Goal: Register for event/course

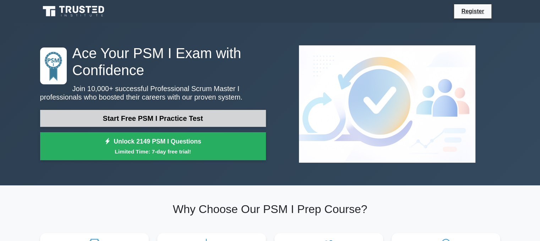
click at [157, 119] on link "Start Free PSM I Practice Test" at bounding box center [153, 118] width 226 height 17
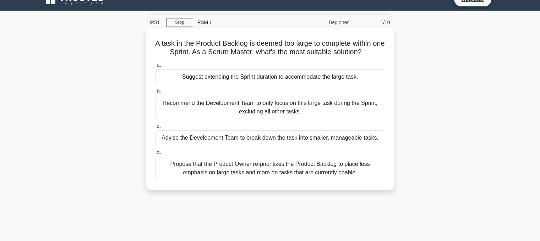
scroll to position [28, 0]
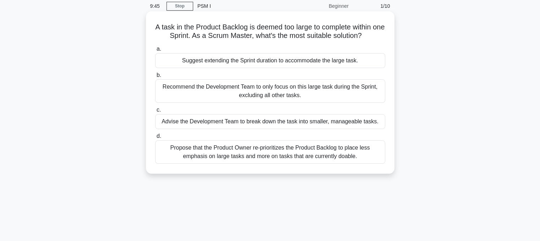
click at [274, 154] on div "Propose that the Product Owner re-prioritizes the Product Backlog to place less…" at bounding box center [270, 152] width 230 height 23
click at [155, 139] on input "d. Propose that the Product Owner re-prioritizes the Product Backlog to place l…" at bounding box center [155, 136] width 0 height 5
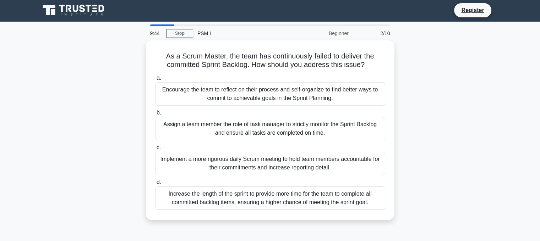
scroll to position [0, 0]
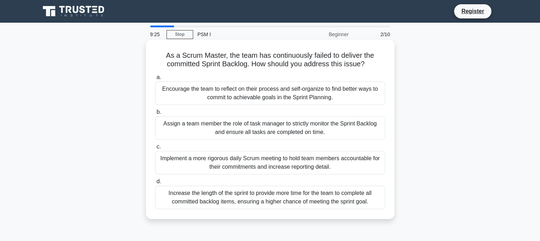
click at [264, 91] on div "Encourage the team to reflect on their process and self-organize to find better…" at bounding box center [270, 93] width 230 height 23
click at [155, 80] on input "a. Encourage the team to reflect on their process and self-organize to find bet…" at bounding box center [155, 77] width 0 height 5
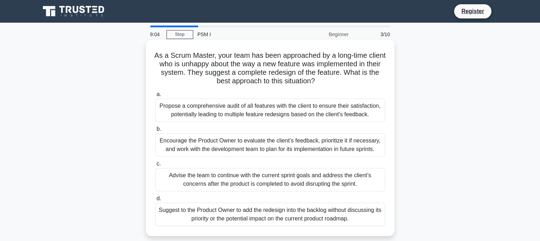
click at [269, 145] on div "Encourage the Product Owner to evaluate the client’s feedback, prioritize it if…" at bounding box center [270, 144] width 230 height 23
click at [155, 132] on input "b. Encourage the Product Owner to evaluate the client’s feedback, prioritize it…" at bounding box center [155, 129] width 0 height 5
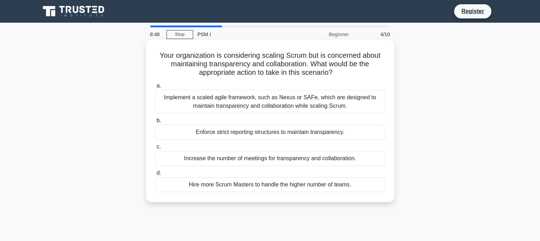
click at [270, 106] on div "Implement a scaled agile framework, such as Nexus or SAFe, which are designed t…" at bounding box center [270, 101] width 230 height 23
click at [155, 88] on input "a. Implement a scaled agile framework, such as Nexus or SAFe, which are designe…" at bounding box center [155, 86] width 0 height 5
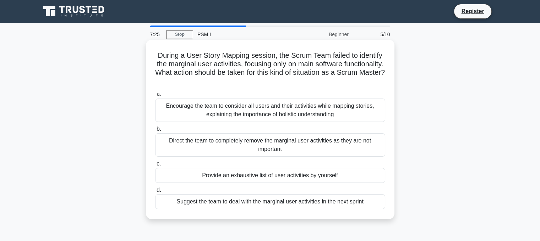
click at [283, 112] on div "Encourage the team to consider all users and their activities while mapping sto…" at bounding box center [270, 110] width 230 height 23
click at [155, 97] on input "a. Encourage the team to consider all users and their activities while mapping …" at bounding box center [155, 94] width 0 height 5
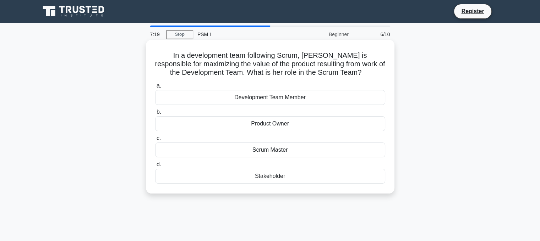
click at [278, 127] on div "Product Owner" at bounding box center [270, 123] width 230 height 15
click at [155, 115] on input "b. Product Owner" at bounding box center [155, 112] width 0 height 5
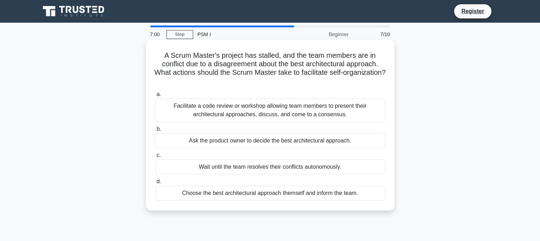
click at [272, 112] on div "Facilitate a code review or workshop allowing team members to present their arc…" at bounding box center [270, 110] width 230 height 23
click at [155, 97] on input "a. Facilitate a code review or workshop allowing team members to present their …" at bounding box center [155, 94] width 0 height 5
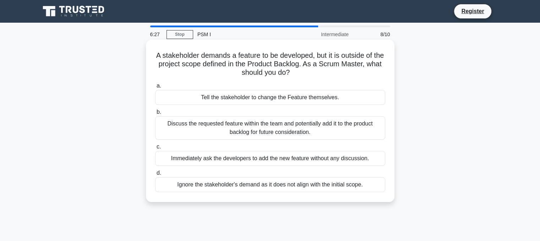
click at [276, 130] on div "Discuss the requested feature within the team and potentially add it to the pro…" at bounding box center [270, 127] width 230 height 23
click at [155, 115] on input "b. Discuss the requested feature within the team and potentially add it to the …" at bounding box center [155, 112] width 0 height 5
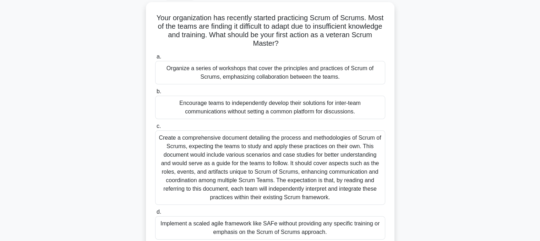
scroll to position [37, 0]
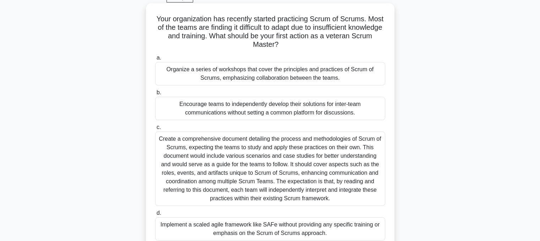
click at [269, 77] on div "Organize a series of workshops that cover the principles and practices of Scrum…" at bounding box center [270, 73] width 230 height 23
click at [155, 60] on input "a. Organize a series of workshops that cover the principles and practices of Sc…" at bounding box center [155, 58] width 0 height 5
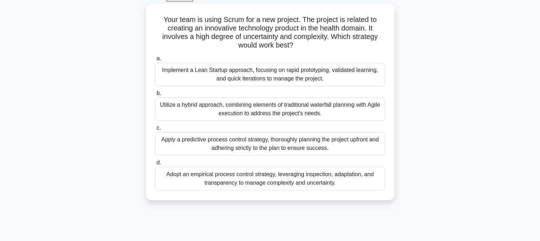
scroll to position [38, 0]
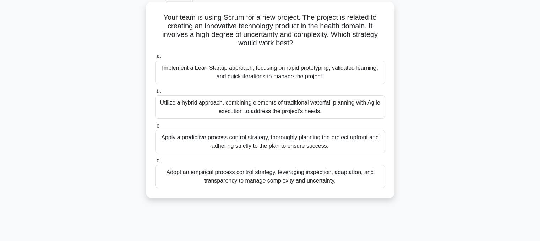
click at [244, 173] on div "Adopt an empirical process control strategy, leveraging inspection, adaptation,…" at bounding box center [270, 176] width 230 height 23
click at [155, 163] on input "d. Adopt an empirical process control strategy, leveraging inspection, adaptati…" at bounding box center [155, 161] width 0 height 5
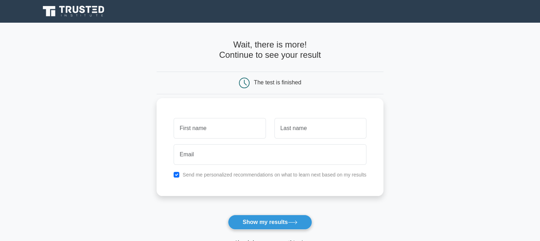
click at [221, 133] on input "text" at bounding box center [220, 128] width 92 height 21
type input "[PERSON_NAME]"
click at [294, 124] on input "text" at bounding box center [320, 128] width 92 height 21
type input "Bals"
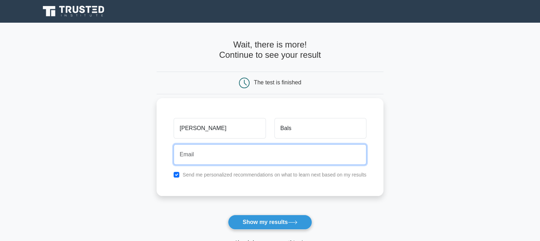
click at [230, 149] on input "email" at bounding box center [270, 154] width 193 height 21
drag, startPoint x: 240, startPoint y: 156, endPoint x: 165, endPoint y: 155, distance: 74.5
click at [165, 155] on div "Stephan Bals shbals@yahoo.com Send me personalized recommendations on what to l…" at bounding box center [270, 147] width 227 height 98
type input "[PERSON_NAME][EMAIL_ADDRESS][PERSON_NAME][DOMAIN_NAME]"
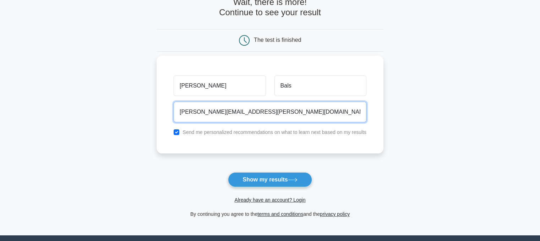
scroll to position [45, 0]
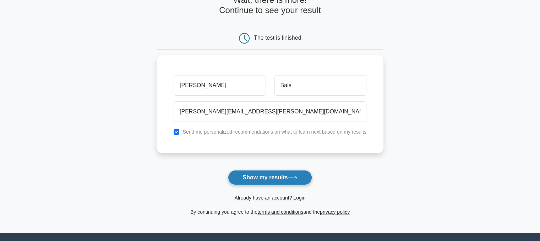
click at [291, 178] on icon at bounding box center [293, 178] width 10 height 4
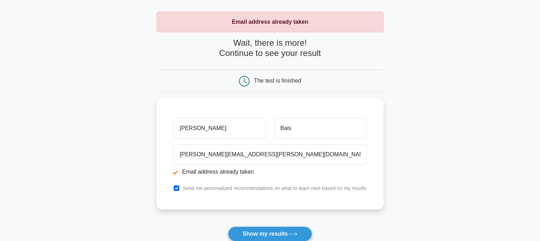
scroll to position [34, 0]
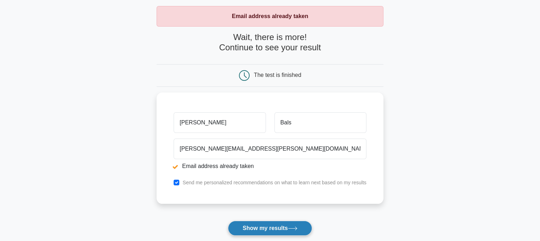
click at [279, 234] on button "Show my results" at bounding box center [270, 228] width 84 height 15
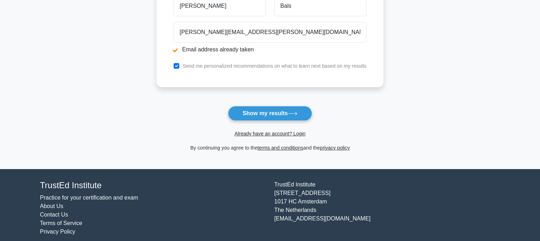
scroll to position [149, 0]
